Goal: Task Accomplishment & Management: Manage account settings

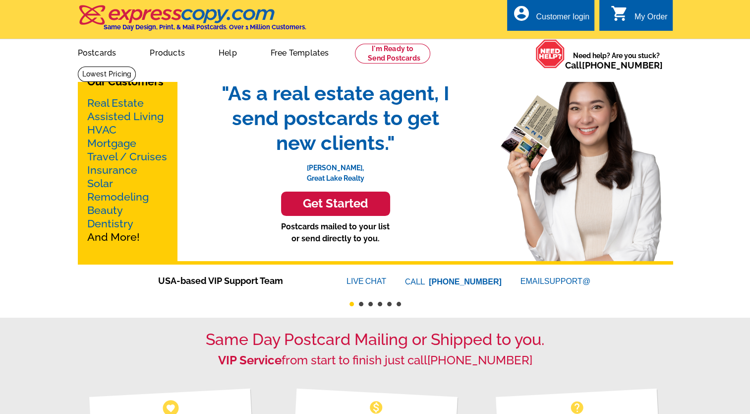
click at [554, 27] on div "account_circle Customer login" at bounding box center [550, 15] width 87 height 31
click at [556, 19] on div "Customer login" at bounding box center [563, 19] width 54 height 14
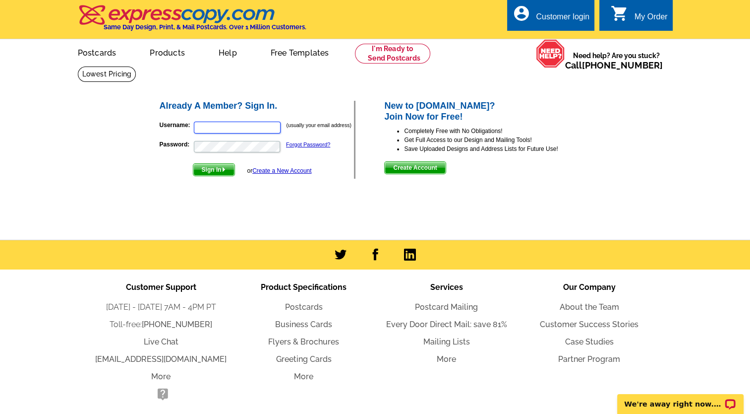
type input "[EMAIL_ADDRESS][DOMAIN_NAME]"
click at [225, 163] on form "Username: [EMAIL_ADDRESS][DOMAIN_NAME] (usually your email address) Password: F…" at bounding box center [257, 146] width 195 height 61
click at [224, 164] on form "Username: [EMAIL_ADDRESS][DOMAIN_NAME] (usually your email address) Password: F…" at bounding box center [257, 146] width 195 height 61
click at [220, 167] on span "Sign In" at bounding box center [213, 170] width 41 height 12
click at [215, 172] on span "Sign In" at bounding box center [213, 170] width 41 height 12
